Goal: Information Seeking & Learning: Learn about a topic

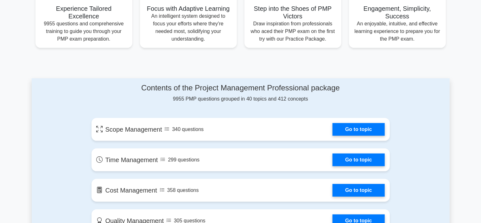
scroll to position [300, 0]
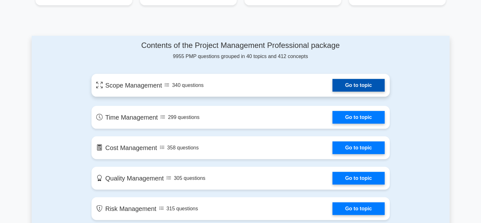
click at [332, 88] on link "Go to topic" at bounding box center [358, 85] width 52 height 13
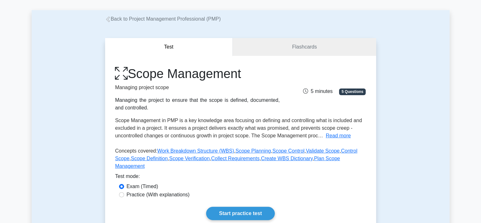
scroll to position [42, 0]
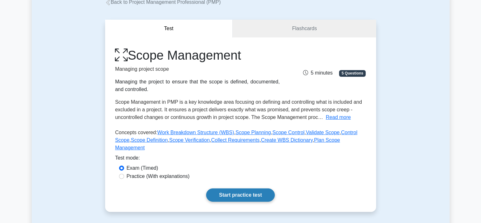
click at [237, 188] on link "Start practice test" at bounding box center [240, 194] width 69 height 13
click at [122, 174] on input "Practice (With explanations)" at bounding box center [121, 176] width 5 height 5
radio input "true"
click at [252, 189] on link "Start practice test" at bounding box center [240, 194] width 69 height 13
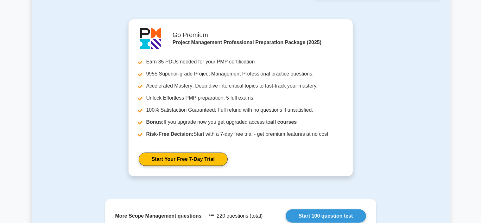
scroll to position [481, 0]
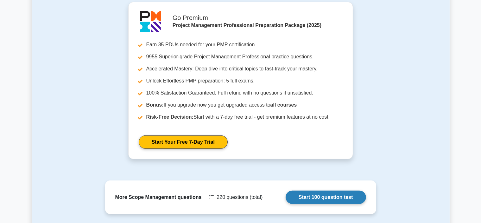
click at [319, 190] on link "Start 100 question test" at bounding box center [326, 196] width 80 height 13
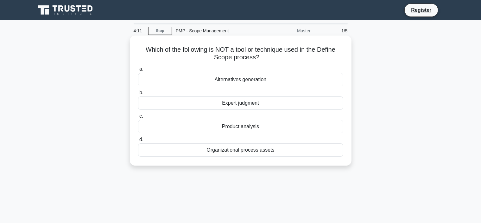
click at [249, 79] on div "Alternatives generation" at bounding box center [240, 79] width 205 height 13
click at [138, 71] on input "a. Alternatives generation" at bounding box center [138, 69] width 0 height 4
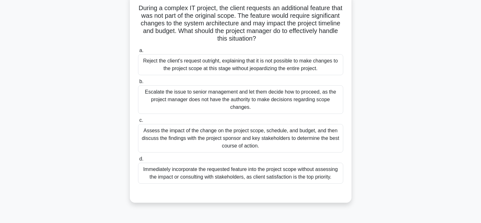
scroll to position [51, 0]
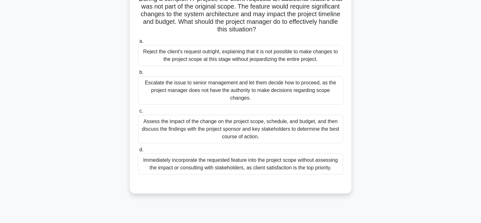
click at [182, 130] on div "Assess the impact of the change on the project scope, schedule, and budget, and…" at bounding box center [240, 129] width 205 height 28
click at [138, 113] on input "c. Assess the impact of the change on the project scope, schedule, and budget, …" at bounding box center [138, 111] width 0 height 4
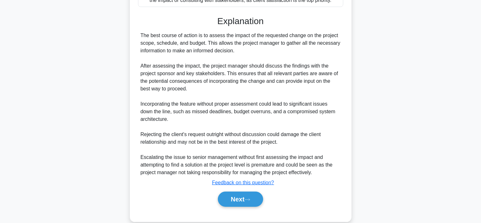
scroll to position [228, 0]
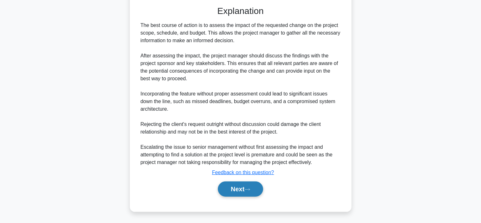
click at [238, 187] on button "Next" at bounding box center [240, 188] width 45 height 15
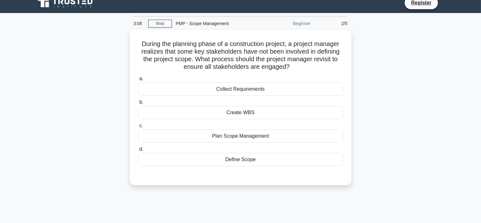
scroll to position [5, 0]
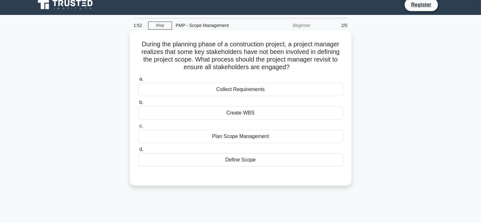
click at [234, 161] on div "Define Scope" at bounding box center [240, 159] width 205 height 13
click at [138, 151] on input "d. Define Scope" at bounding box center [138, 149] width 0 height 4
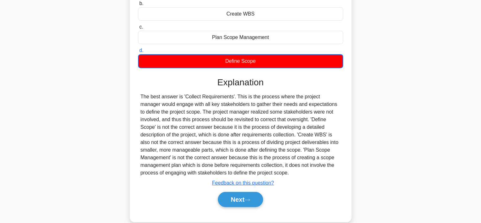
scroll to position [107, 0]
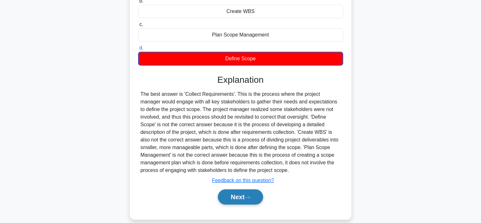
click at [233, 198] on button "Next" at bounding box center [240, 196] width 45 height 15
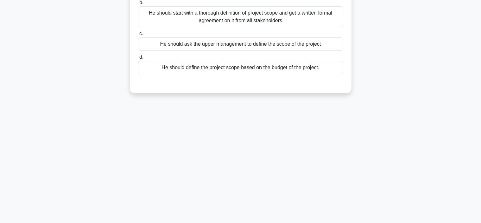
scroll to position [0, 0]
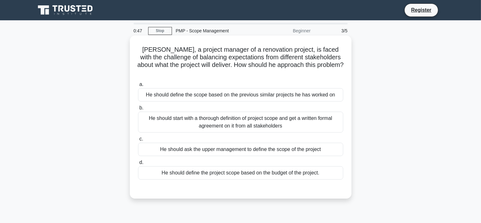
click at [252, 115] on div "He should start with a thorough definition of project scope and get a written f…" at bounding box center [240, 121] width 205 height 21
click at [138, 110] on input "b. He should start with a thorough definition of project scope and get a writte…" at bounding box center [138, 108] width 0 height 4
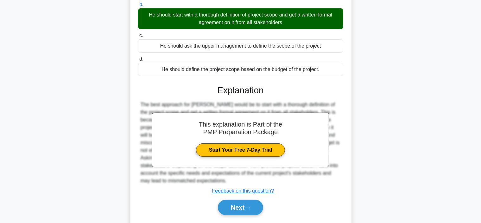
scroll to position [114, 0]
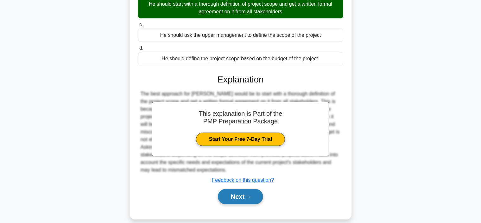
click at [237, 189] on button "Next" at bounding box center [240, 196] width 45 height 15
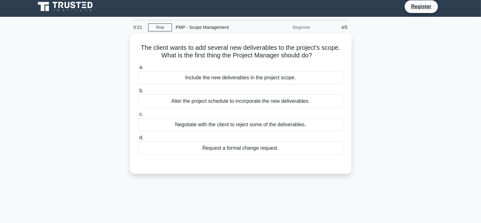
scroll to position [0, 0]
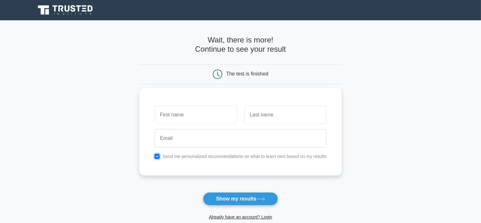
click at [156, 155] on input "checkbox" at bounding box center [157, 156] width 5 height 5
checkbox input "false"
click at [239, 198] on button "Show my results" at bounding box center [240, 198] width 75 height 13
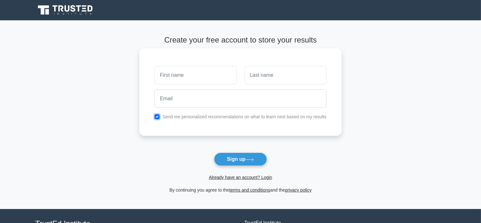
click at [157, 115] on input "checkbox" at bounding box center [157, 116] width 5 height 5
click at [160, 117] on div "Send me personalized recommendations on what to learn next based on my results" at bounding box center [241, 117] width 180 height 8
click at [158, 117] on input "checkbox" at bounding box center [157, 116] width 5 height 5
checkbox input "true"
click at [180, 77] on input "text" at bounding box center [196, 75] width 82 height 18
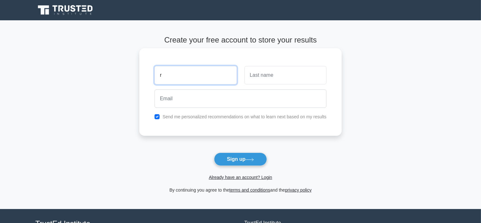
type input "r"
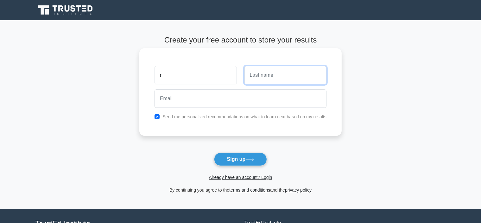
click at [288, 73] on input "text" at bounding box center [285, 75] width 82 height 18
type input "a"
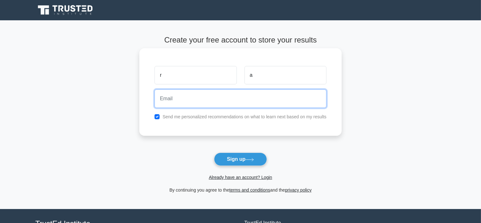
click at [172, 102] on input "email" at bounding box center [241, 98] width 172 height 18
type input "r"
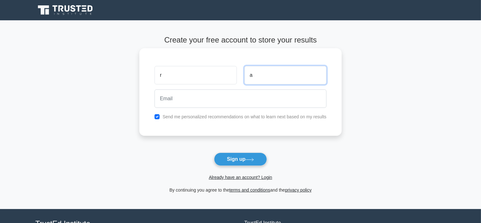
click at [253, 77] on input "a" at bounding box center [285, 75] width 82 height 18
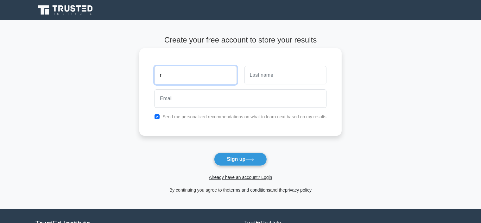
click at [180, 76] on input "r" at bounding box center [196, 75] width 82 height 18
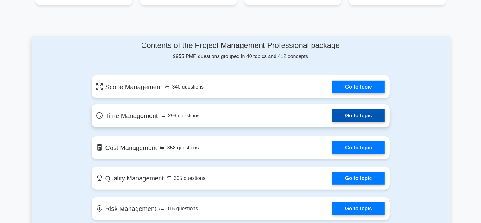
click at [351, 117] on link "Go to topic" at bounding box center [358, 115] width 52 height 13
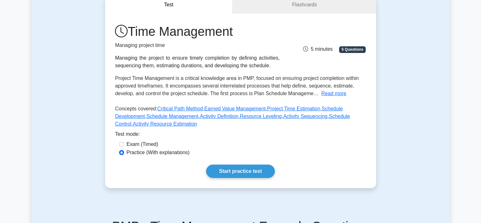
scroll to position [89, 0]
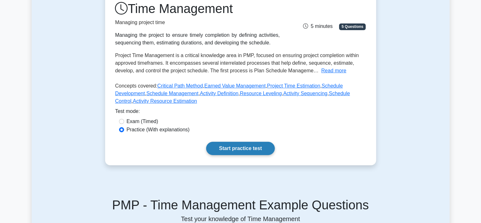
click at [249, 149] on link "Start practice test" at bounding box center [240, 148] width 69 height 13
